Goal: Information Seeking & Learning: Learn about a topic

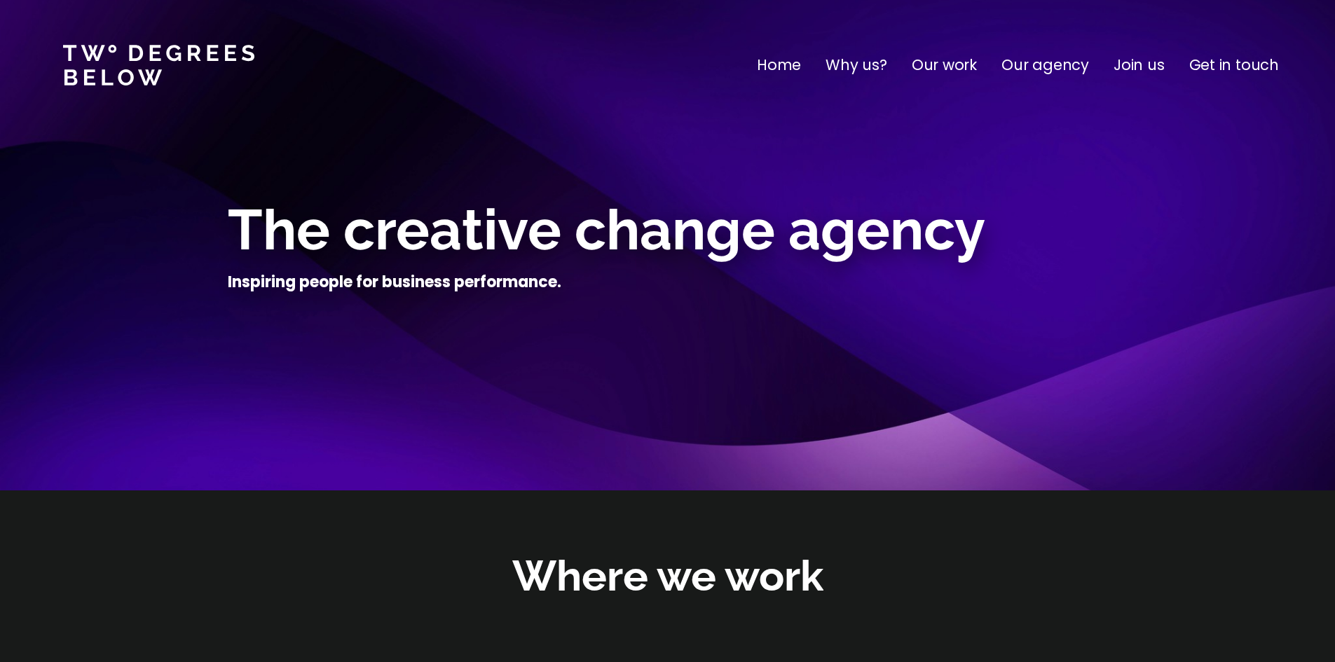
click at [1062, 64] on p "Our agency" at bounding box center [1045, 65] width 88 height 22
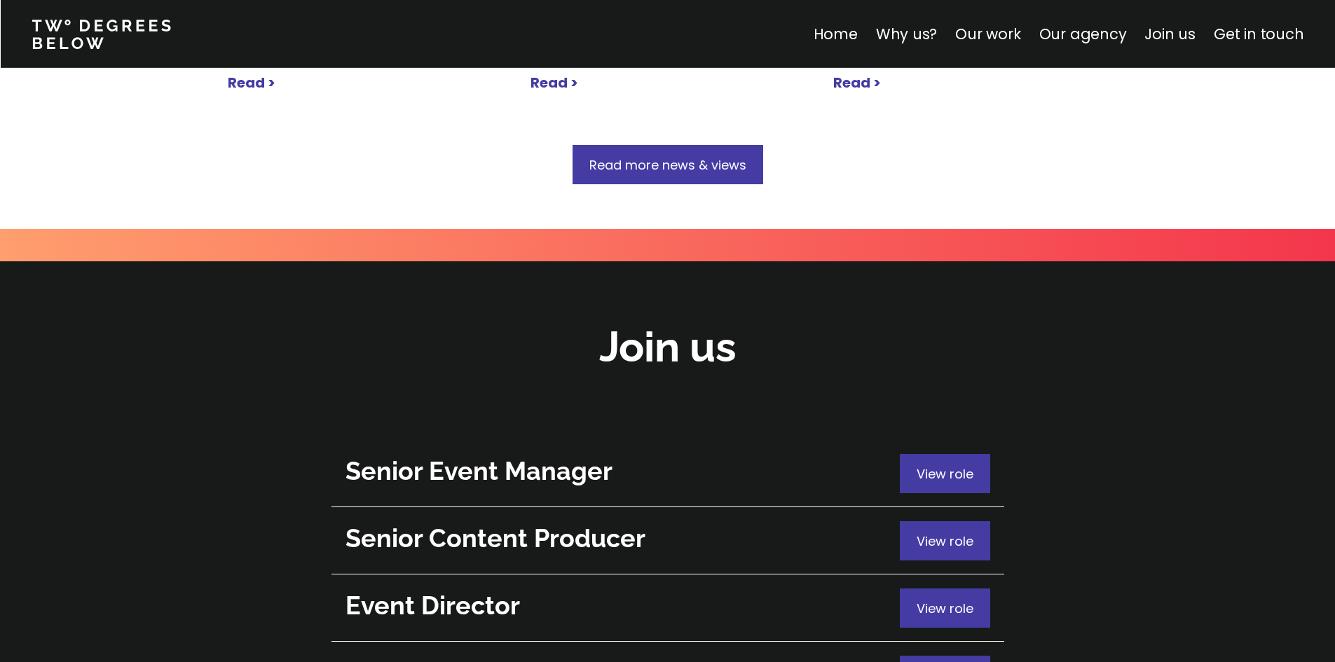
scroll to position [4869, 0]
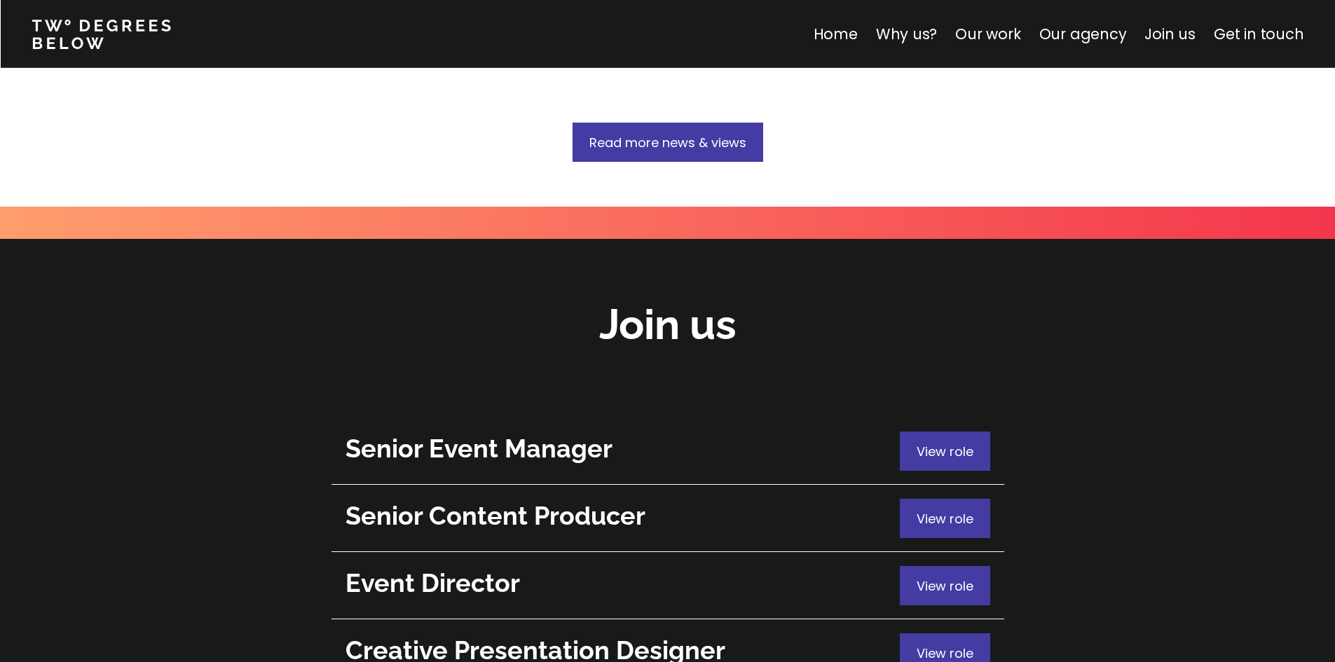
click at [908, 432] on div "View role" at bounding box center [945, 451] width 90 height 39
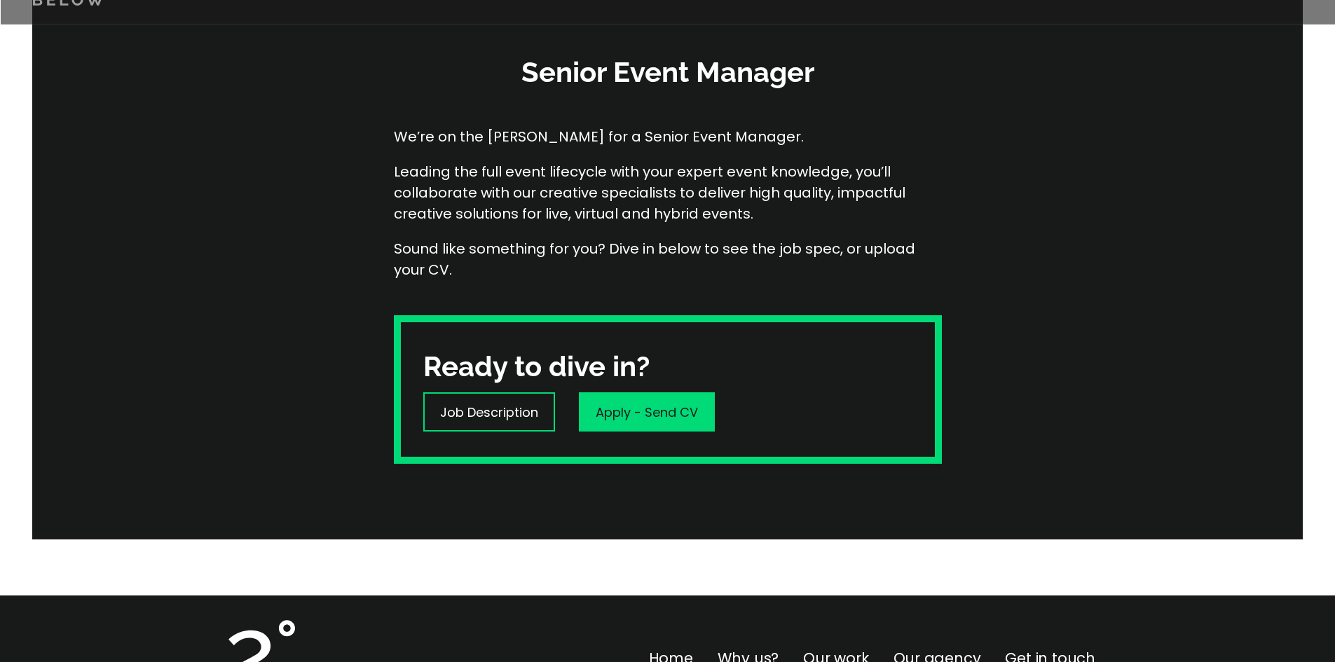
scroll to position [210, 0]
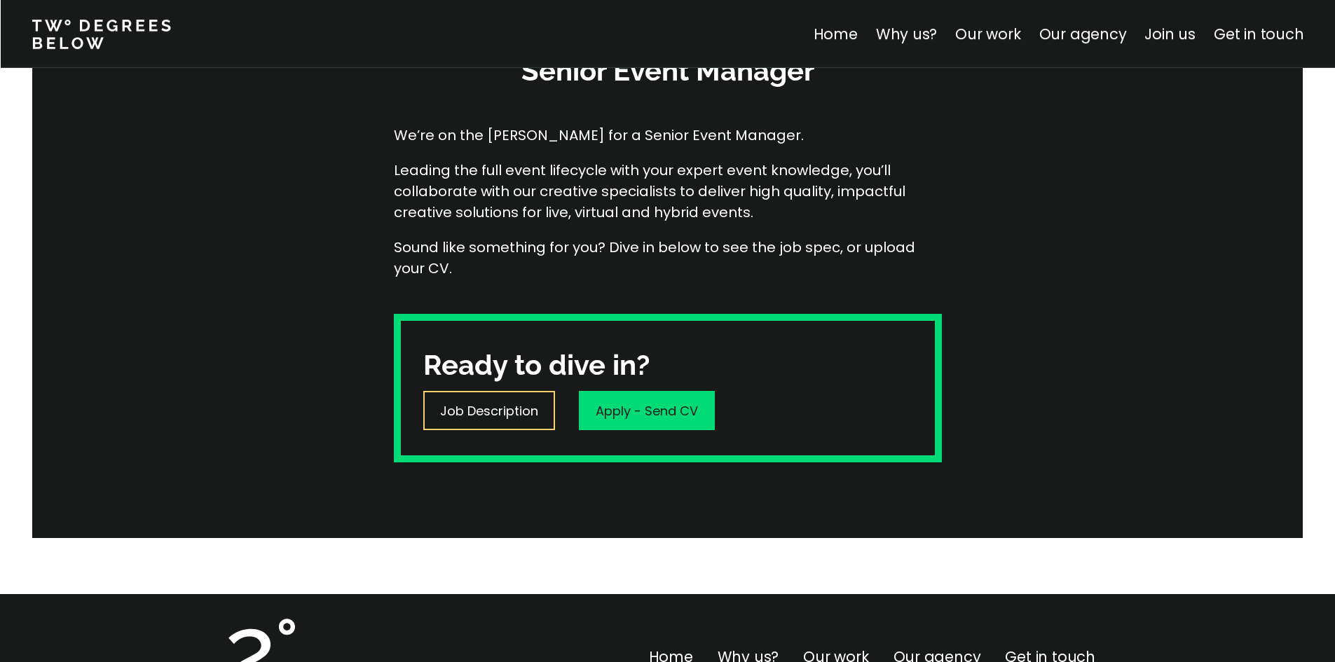
click at [495, 410] on p "Job Description" at bounding box center [489, 411] width 98 height 19
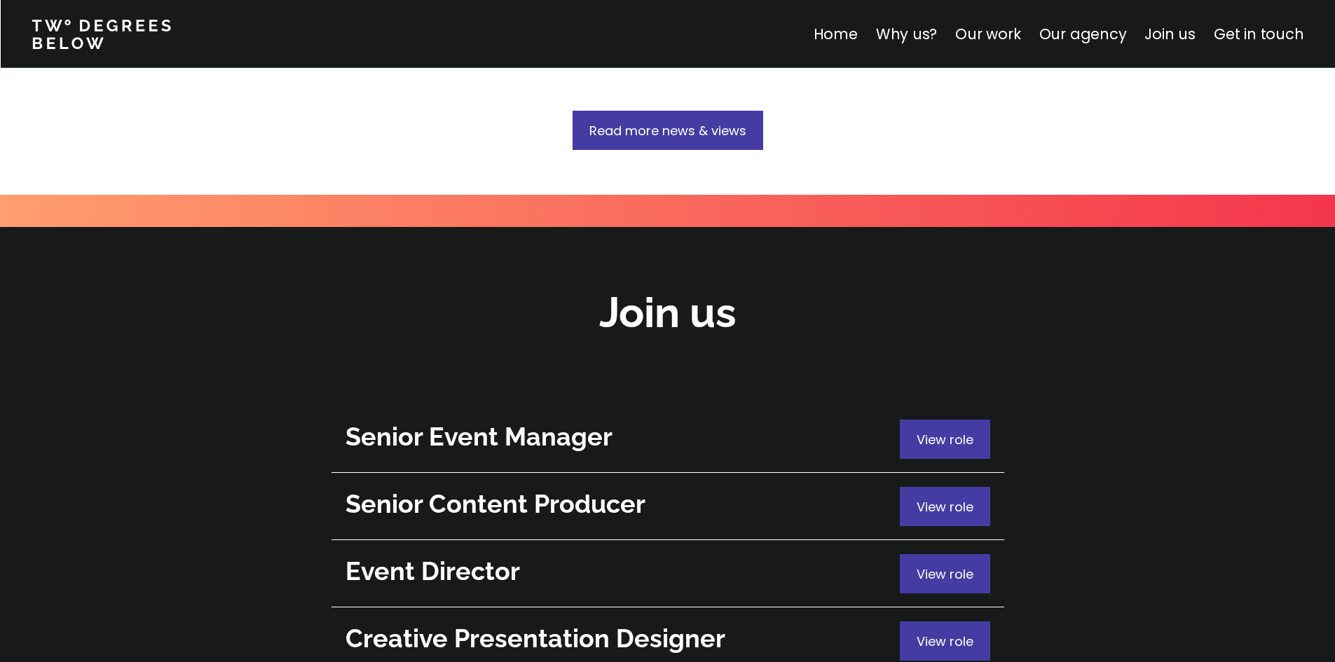
scroll to position [4869, 0]
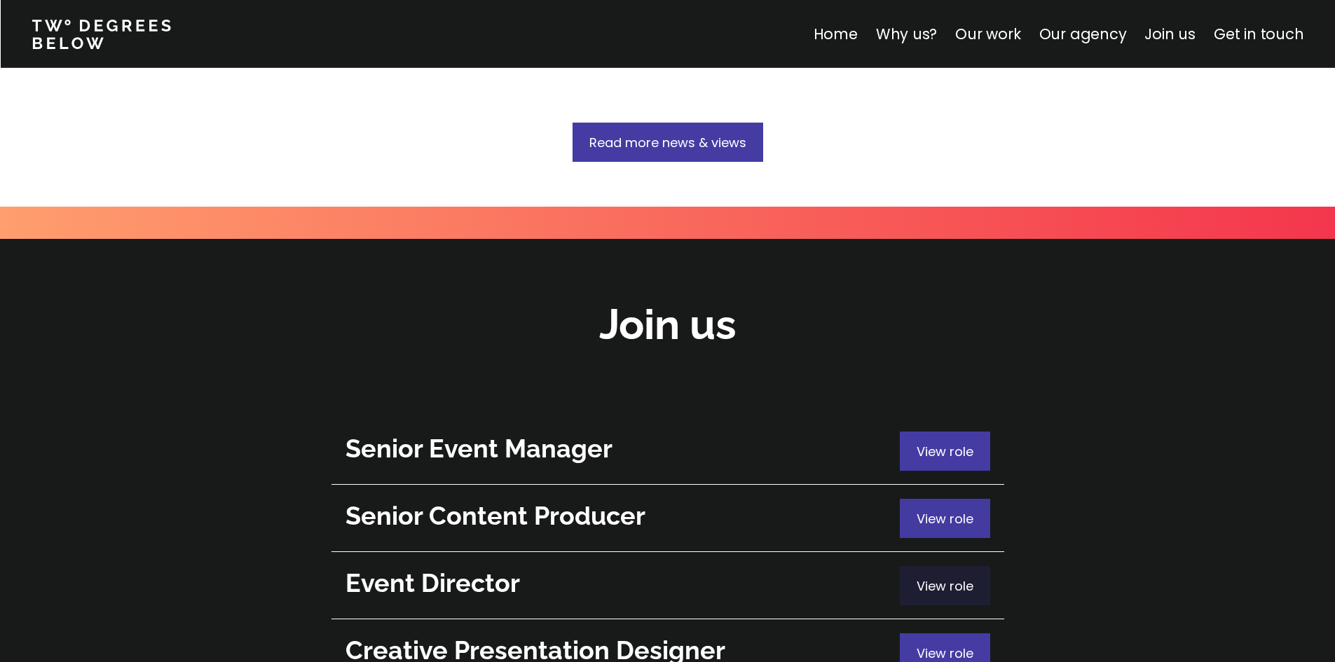
click at [951, 566] on div "View role" at bounding box center [945, 585] width 90 height 39
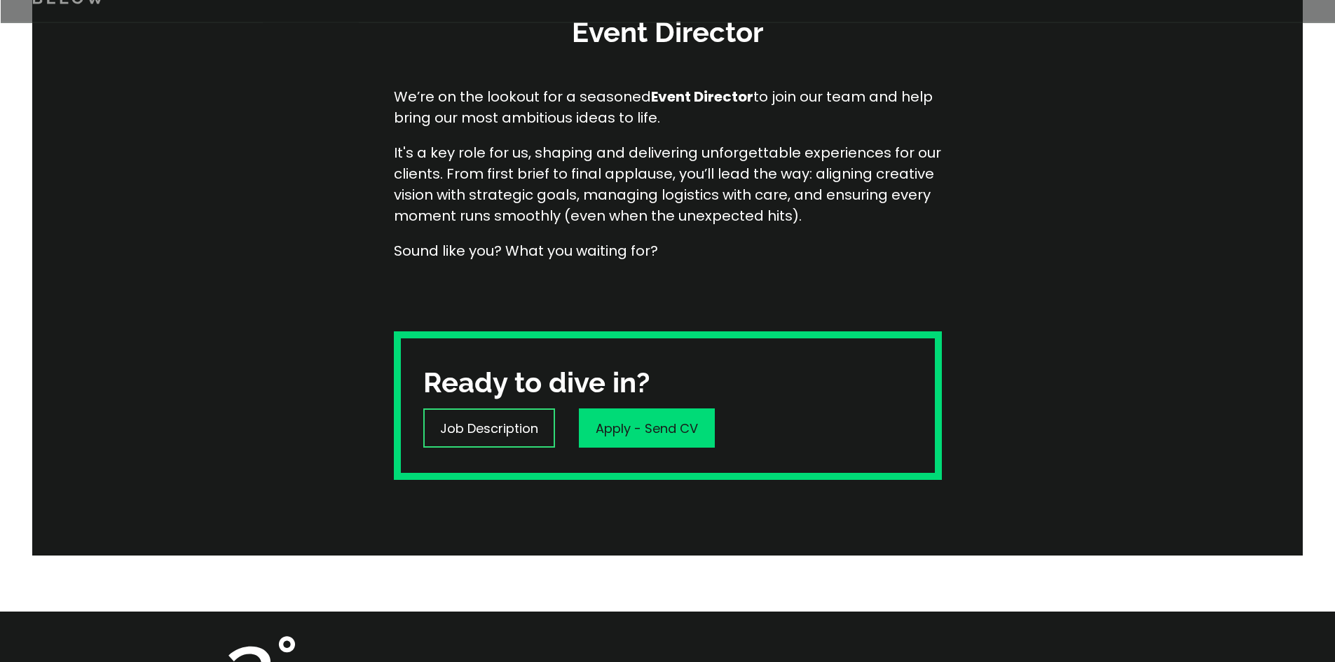
scroll to position [350, 0]
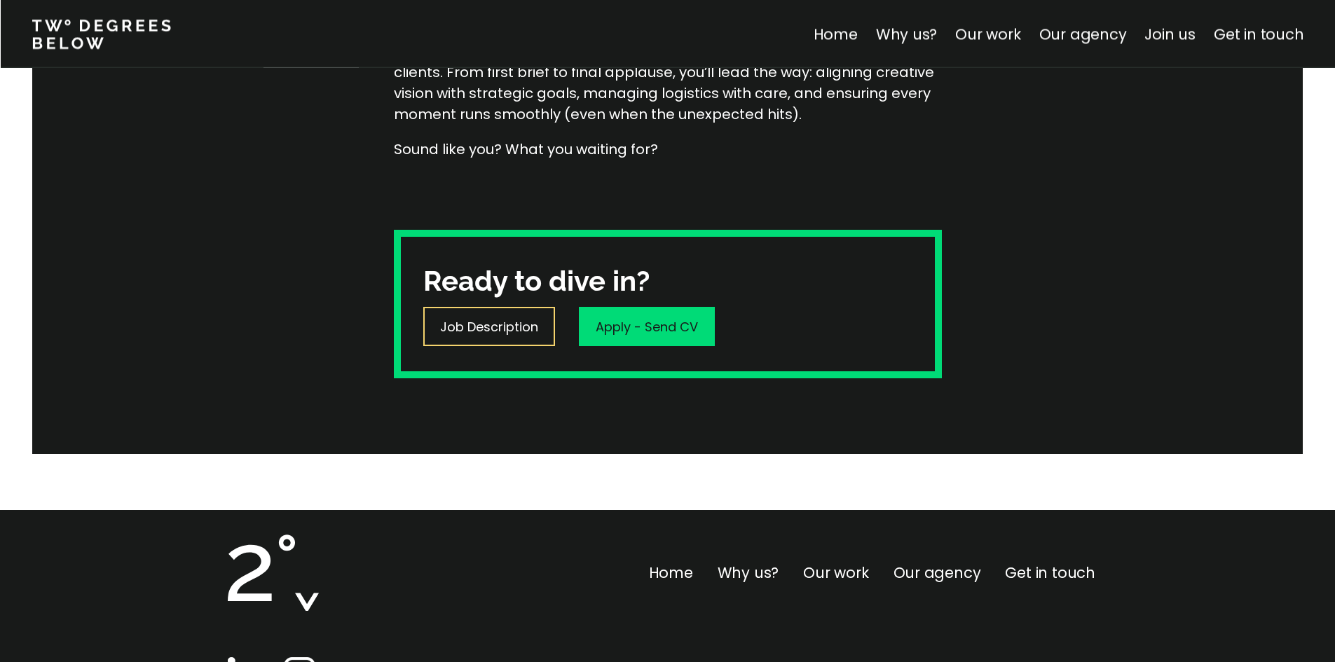
click at [502, 329] on p "Job Description" at bounding box center [489, 326] width 98 height 19
